Goal: Task Accomplishment & Management: Use online tool/utility

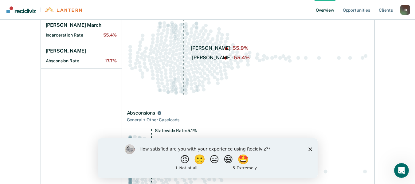
scroll to position [123, 0]
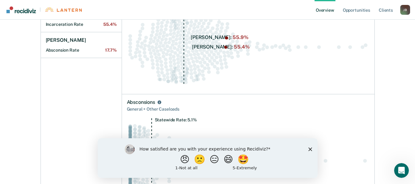
click at [308, 148] on icon "Close survey" at bounding box center [310, 149] width 4 height 4
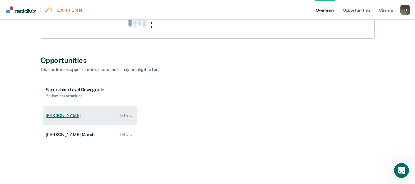
scroll to position [307, 0]
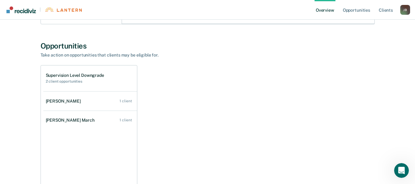
click at [62, 77] on h1 "Supervision Level Downgrade" at bounding box center [75, 75] width 58 height 5
click at [362, 7] on link "Opportunities" at bounding box center [357, 10] width 30 height 20
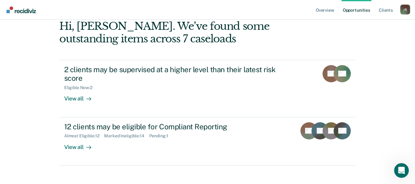
scroll to position [49, 0]
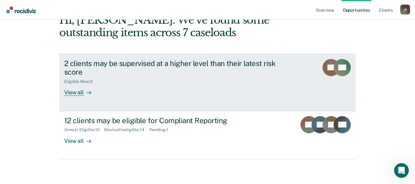
click at [64, 92] on div "View all" at bounding box center [81, 90] width 34 height 12
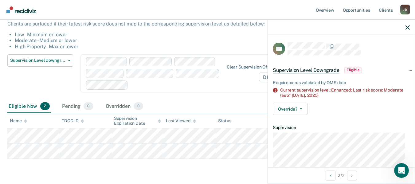
scroll to position [74, 0]
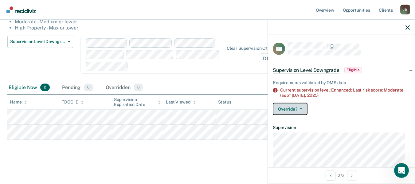
click at [300, 108] on icon "button" at bounding box center [301, 108] width 2 height 1
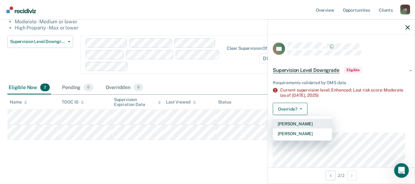
click at [296, 123] on button "[PERSON_NAME]" at bounding box center [302, 124] width 59 height 10
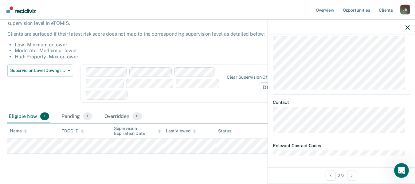
scroll to position [59, 0]
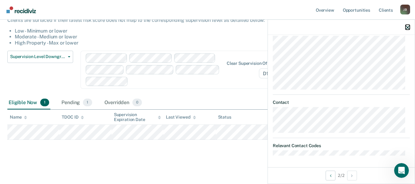
click at [409, 26] on icon "button" at bounding box center [408, 27] width 4 height 4
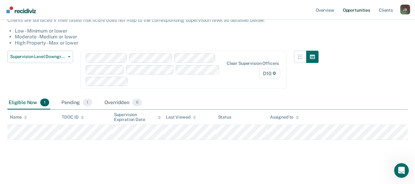
click at [359, 8] on link "Opportunities" at bounding box center [357, 10] width 30 height 20
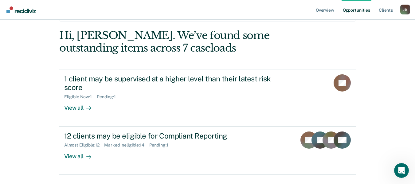
scroll to position [49, 0]
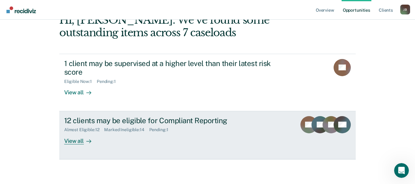
click at [96, 122] on div "12 clients may be eligible for Compliant Reporting" at bounding box center [172, 120] width 216 height 9
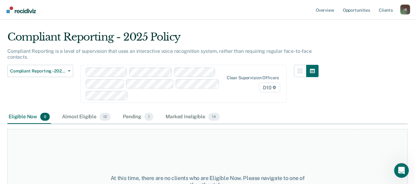
scroll to position [31, 0]
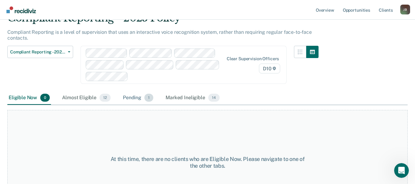
click at [128, 99] on div "Pending 1" at bounding box center [138, 98] width 33 height 14
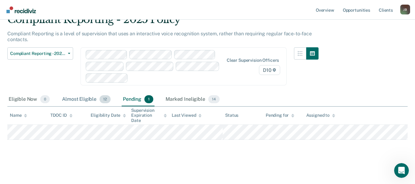
click at [73, 99] on div "Almost Eligible 12" at bounding box center [86, 100] width 51 height 14
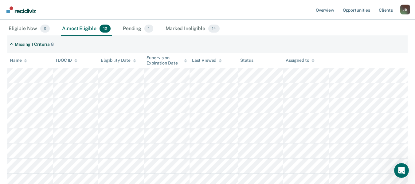
scroll to position [89, 0]
